Goal: Complete application form

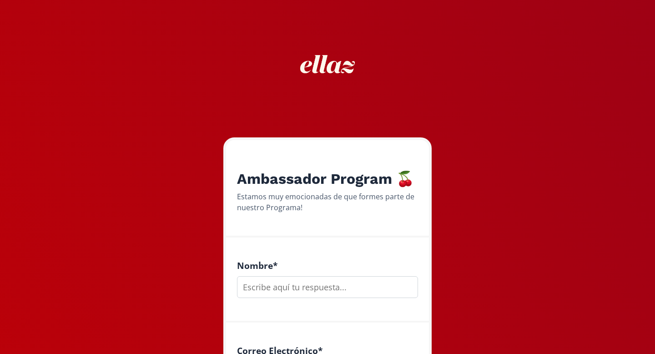
scroll to position [39, 0]
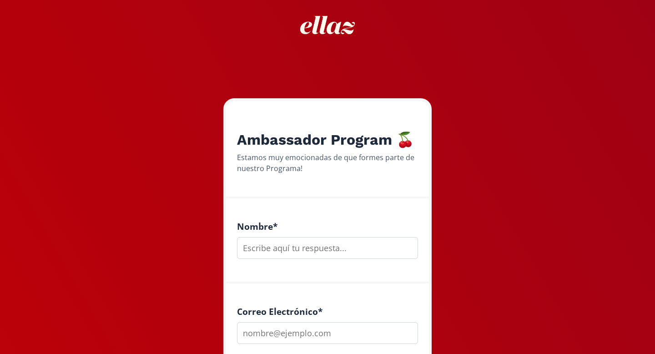
click at [329, 245] on input "text" at bounding box center [327, 248] width 181 height 22
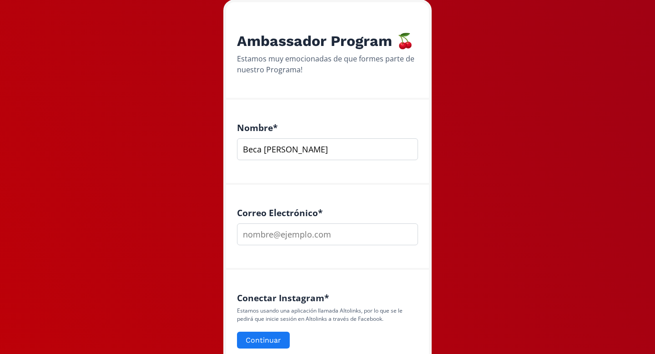
scroll to position [161, 0]
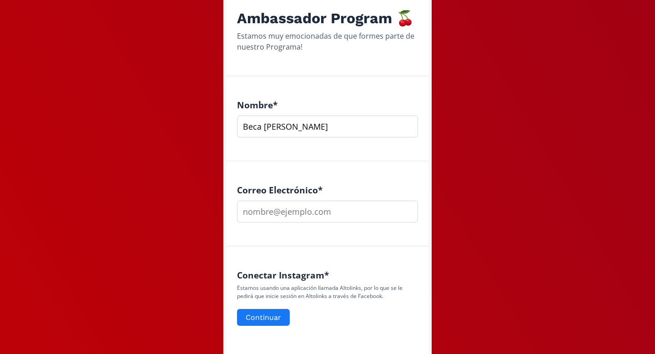
type input "Beca [PERSON_NAME]"
click at [301, 212] on input "email" at bounding box center [327, 212] width 181 height 22
type input "[EMAIL_ADDRESS][DOMAIN_NAME]"
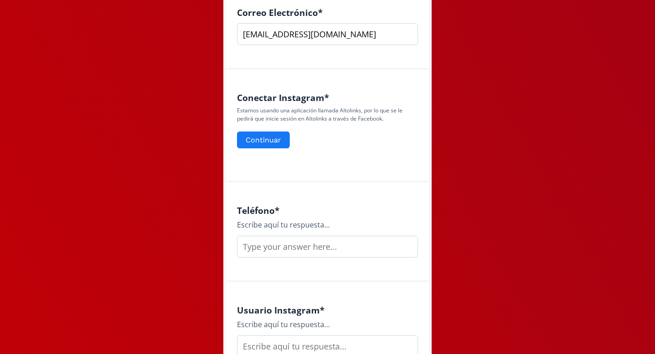
scroll to position [358, 0]
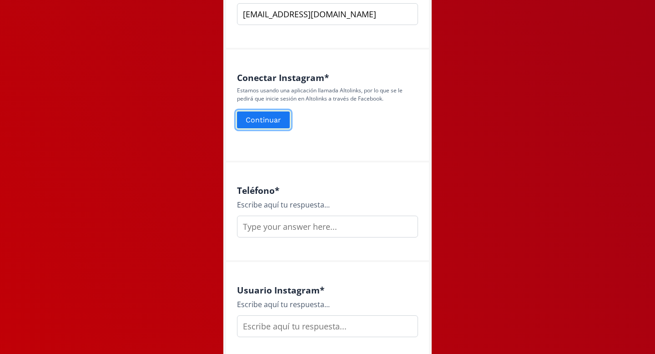
click at [274, 117] on button "Continuar" at bounding box center [264, 120] width 56 height 20
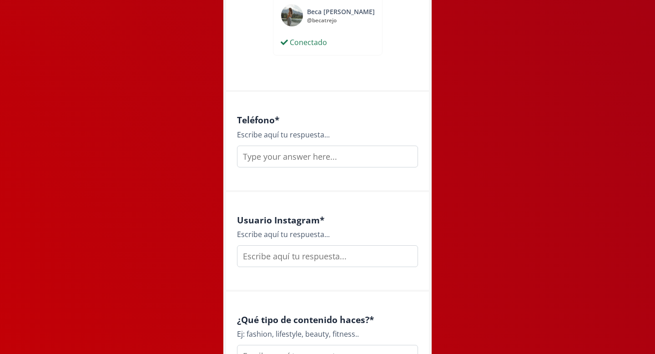
scroll to position [466, 0]
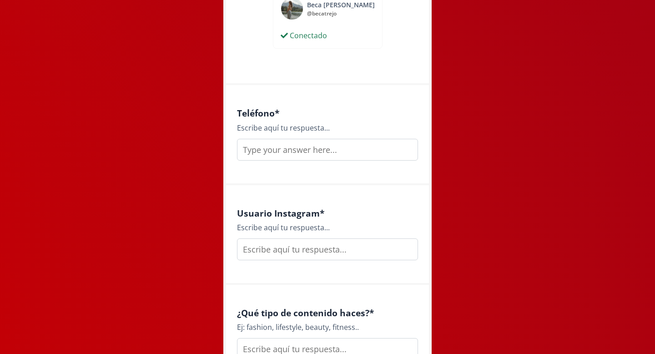
click at [312, 154] on input "text" at bounding box center [327, 150] width 181 height 22
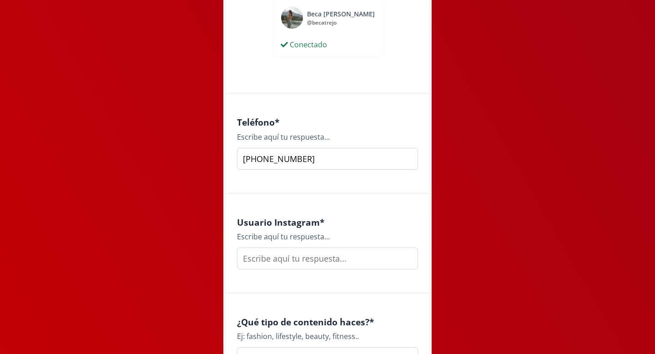
type input "[PHONE_NUMBER]"
click at [309, 271] on div "Usuario Instagram * Escribe aquí tu respuesta..." at bounding box center [327, 244] width 203 height 100
click at [292, 259] on input "text" at bounding box center [327, 259] width 181 height 22
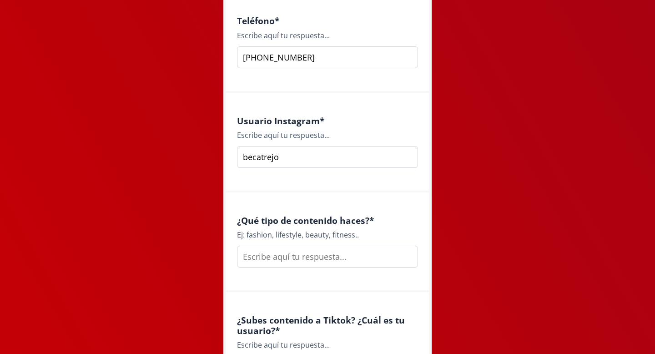
scroll to position [571, 0]
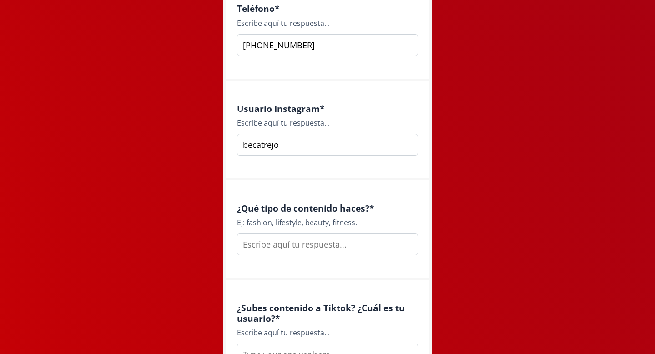
type input "becatrejo"
click at [281, 243] on input "text" at bounding box center [327, 244] width 181 height 22
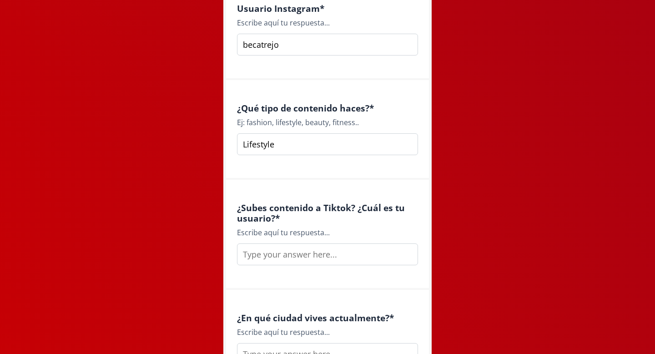
scroll to position [681, 0]
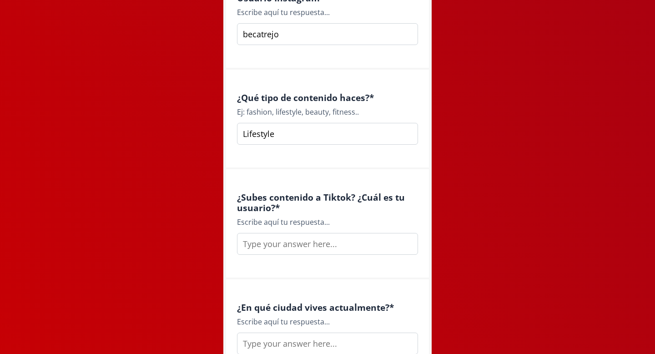
type input "Lifestyle"
click at [287, 257] on div "¿Subes contenido a Tiktok? ¿Cuál es tu usuario? * Escribe aquí tu respuesta..." at bounding box center [327, 224] width 203 height 110
click at [282, 249] on input "text" at bounding box center [327, 244] width 181 height 22
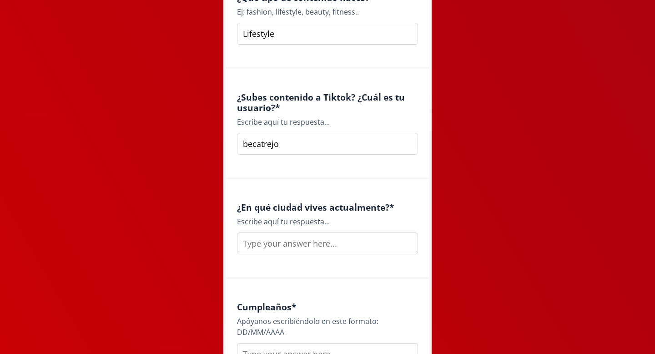
type input "becatrejo"
click at [283, 243] on input "text" at bounding box center [327, 244] width 181 height 22
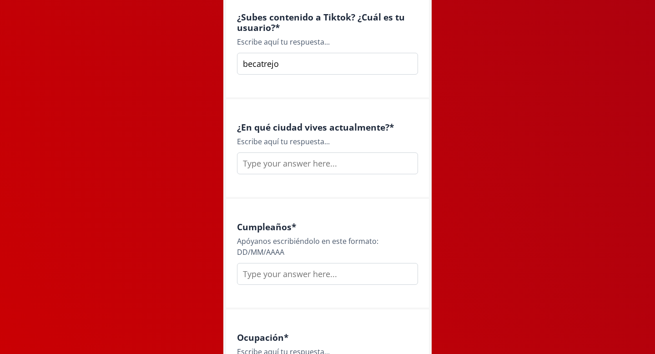
scroll to position [880, 0]
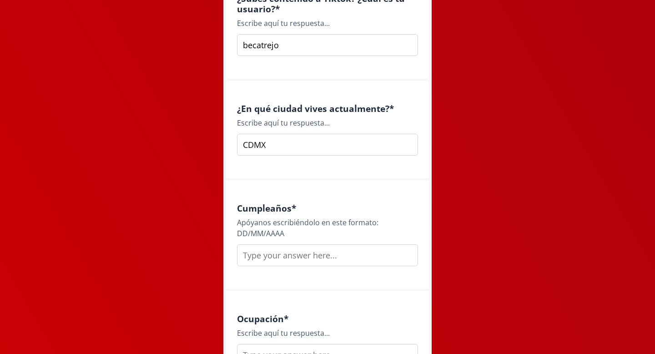
type input "CDMX"
click at [286, 258] on input "text" at bounding box center [327, 255] width 181 height 22
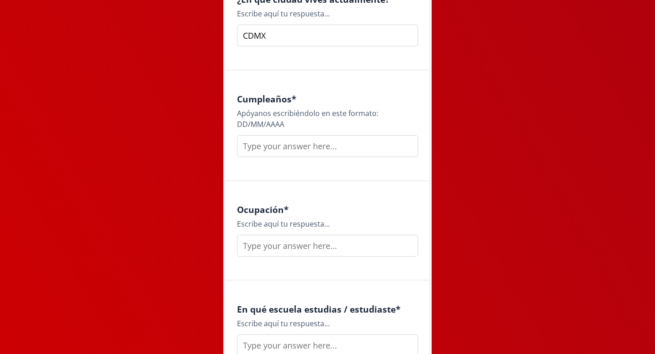
scroll to position [995, 0]
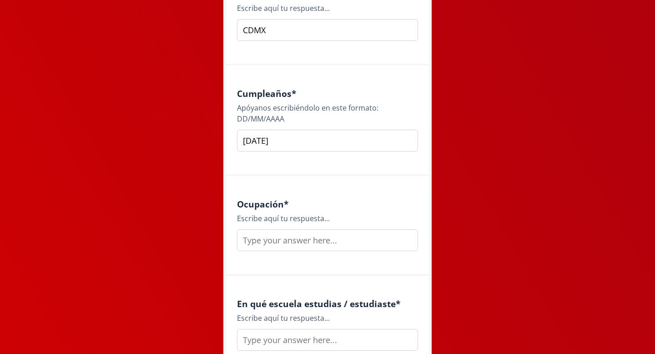
type input "[DATE]"
click at [285, 242] on input "text" at bounding box center [327, 240] width 181 height 22
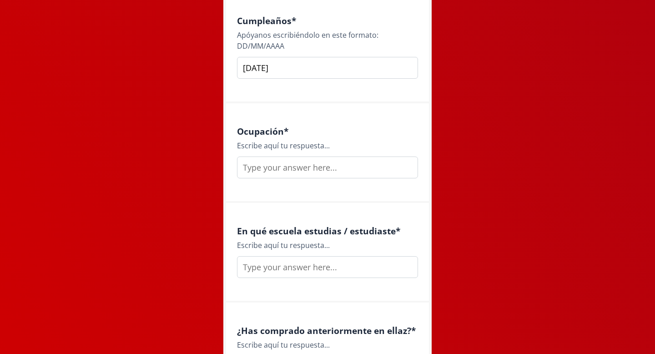
scroll to position [1096, 0]
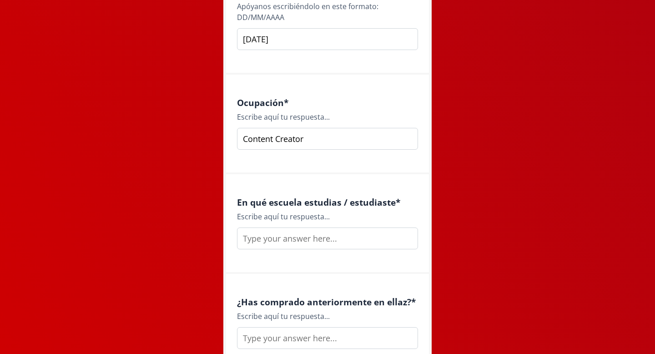
type input "Content Creator"
click at [293, 239] on input "text" at bounding box center [327, 239] width 181 height 22
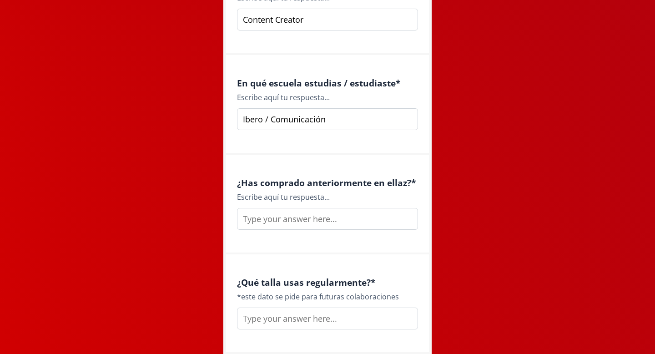
scroll to position [1224, 0]
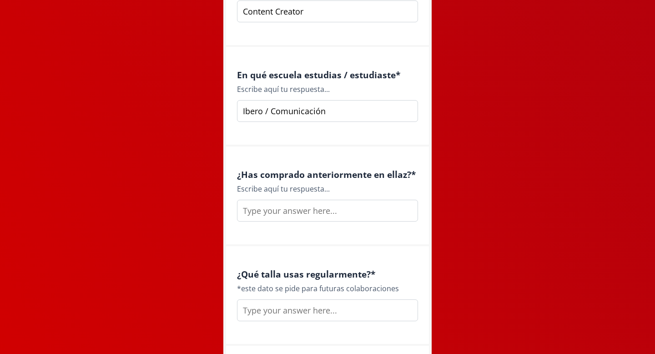
type input "Ibero / Comunicación"
click at [283, 212] on input "text" at bounding box center [327, 211] width 181 height 22
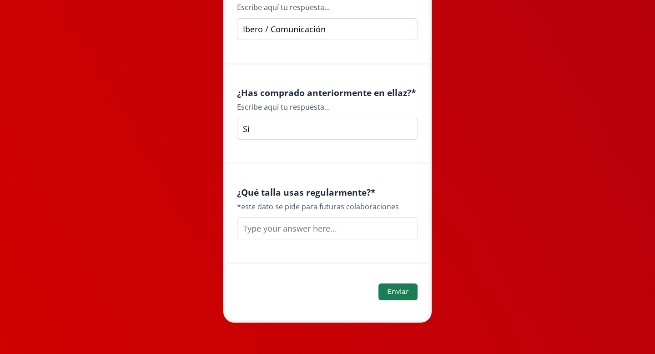
type input "Si"
click at [283, 220] on input "text" at bounding box center [327, 229] width 181 height 22
type input "L"
click at [402, 283] on button "Enviar" at bounding box center [398, 292] width 42 height 20
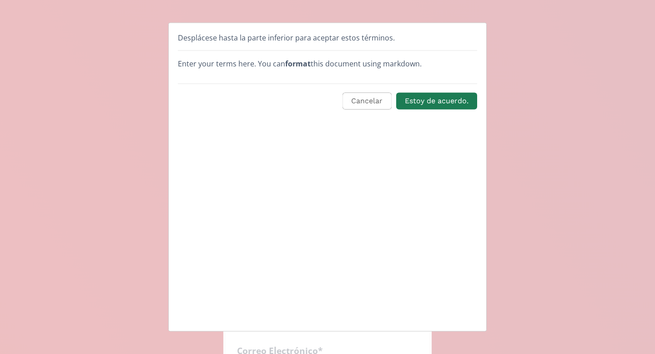
scroll to position [0, 0]
click at [440, 104] on button "Estoy de acuerdo." at bounding box center [437, 101] width 84 height 20
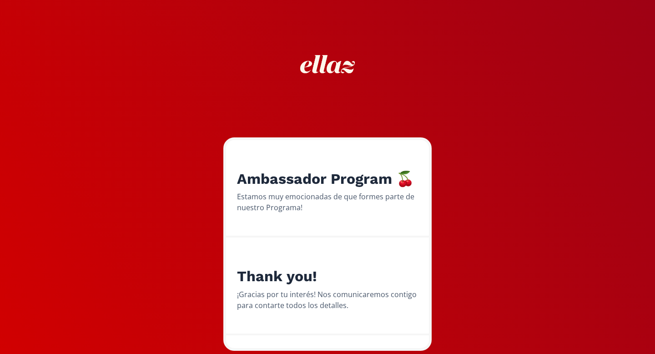
scroll to position [29, 0]
